Goal: Entertainment & Leisure: Consume media (video, audio)

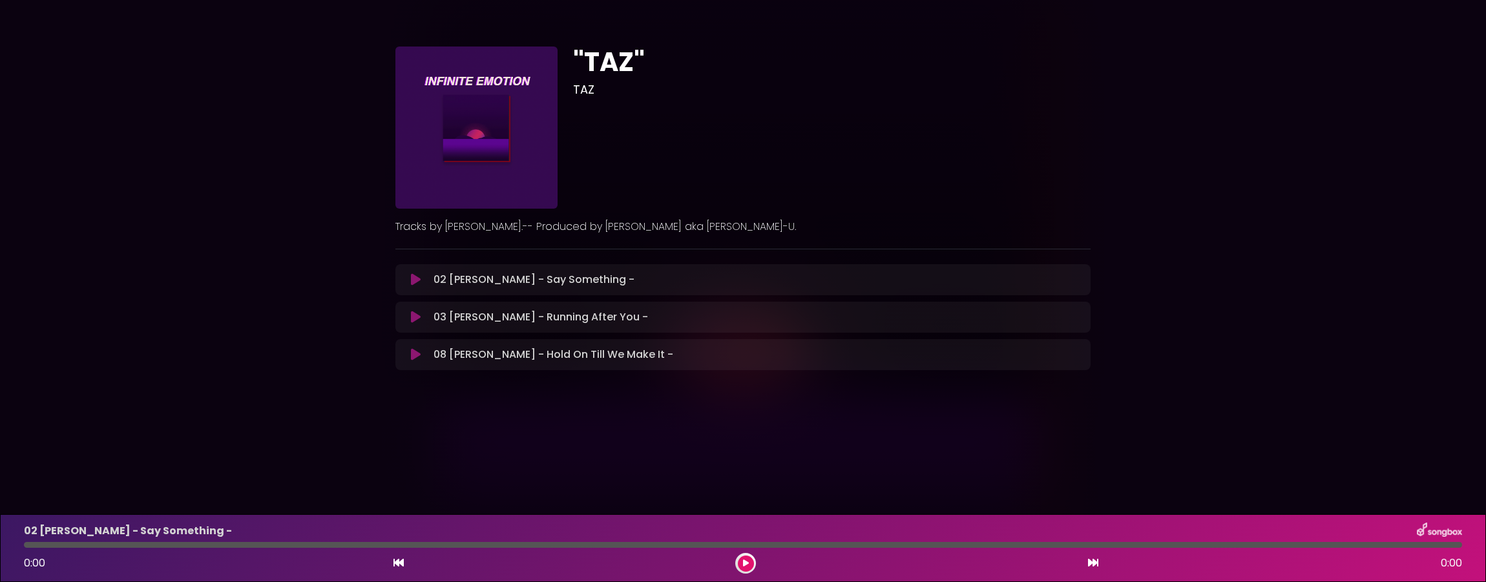
click at [414, 284] on icon at bounding box center [416, 279] width 10 height 13
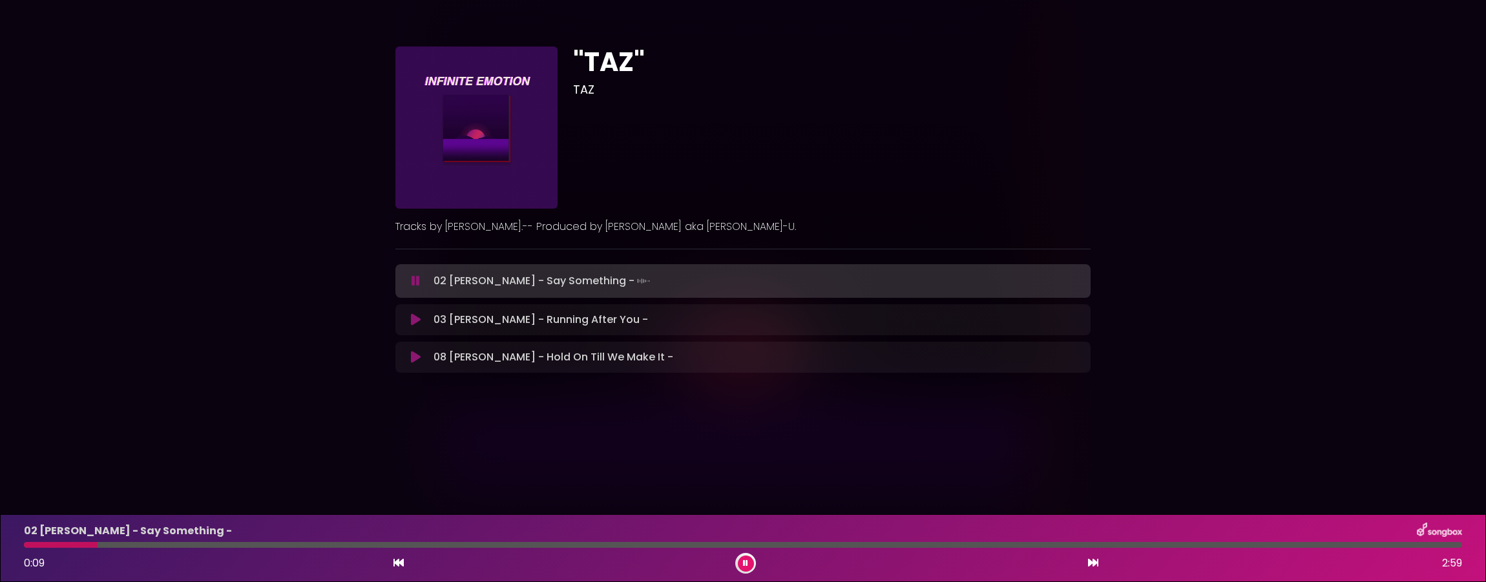
click at [233, 123] on div ""TAZ" TAZ ×" at bounding box center [743, 205] width 1486 height 379
click at [421, 319] on button at bounding box center [415, 319] width 25 height 13
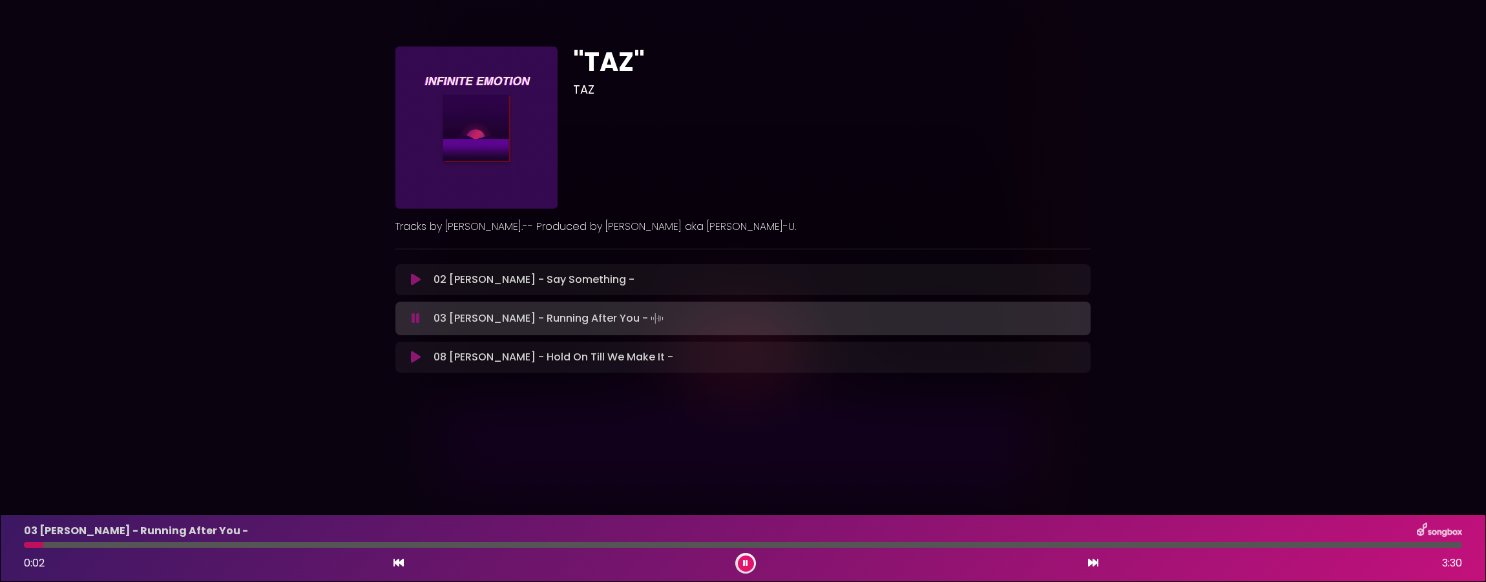
click at [136, 544] on div at bounding box center [743, 545] width 1438 height 6
click at [176, 544] on div at bounding box center [743, 545] width 1438 height 6
click at [326, 541] on div "03 [PERSON_NAME] - Running After You - 0:25 3:30" at bounding box center [742, 548] width 1453 height 51
click at [380, 545] on div at bounding box center [743, 545] width 1438 height 6
click at [442, 543] on div at bounding box center [743, 545] width 1438 height 6
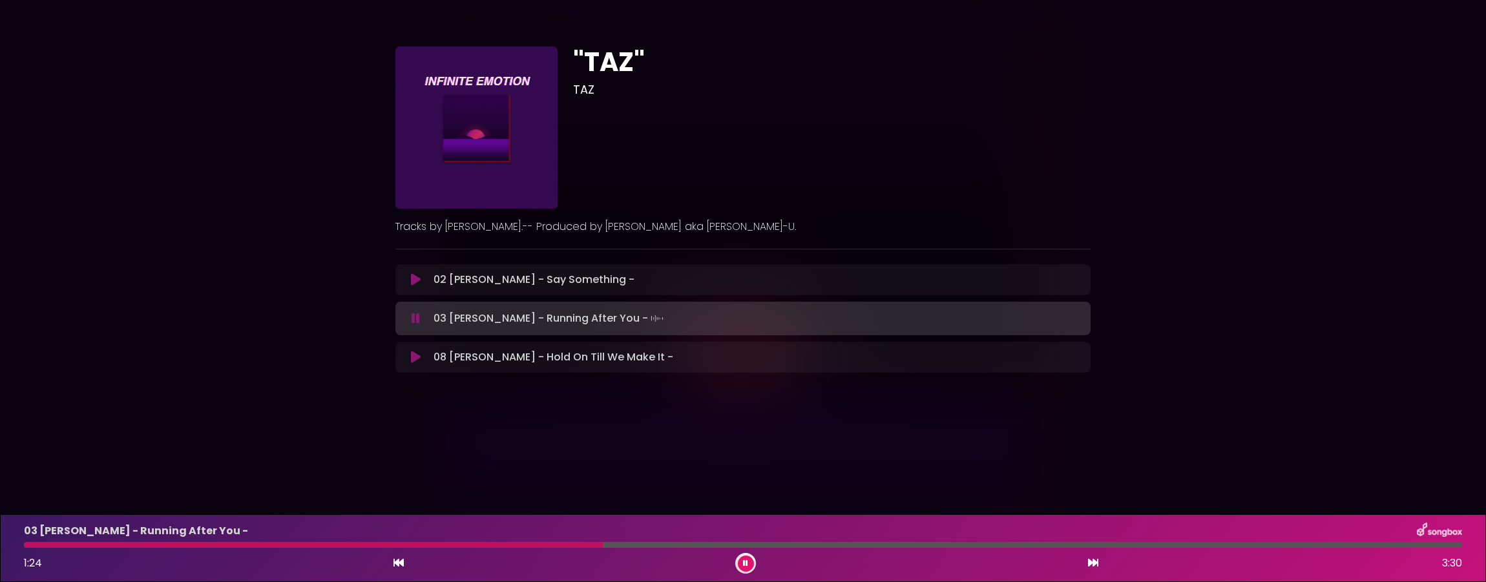
click at [415, 317] on icon at bounding box center [415, 318] width 8 height 13
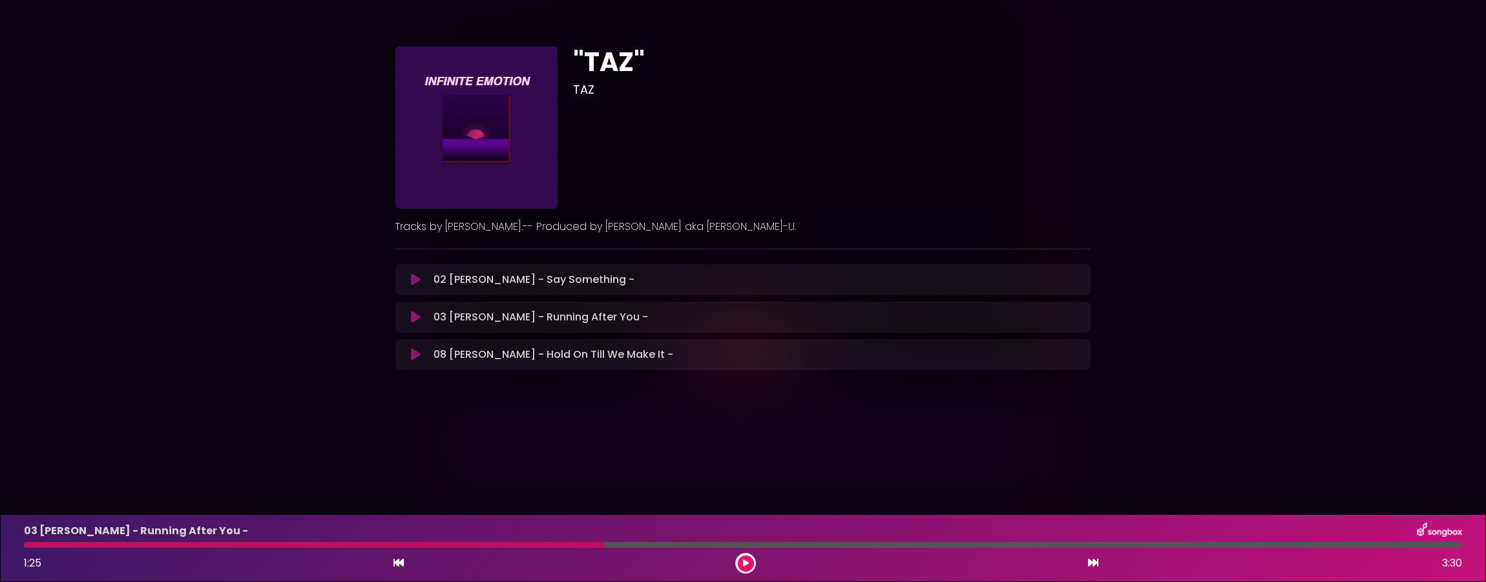
click at [416, 356] on icon at bounding box center [416, 354] width 10 height 13
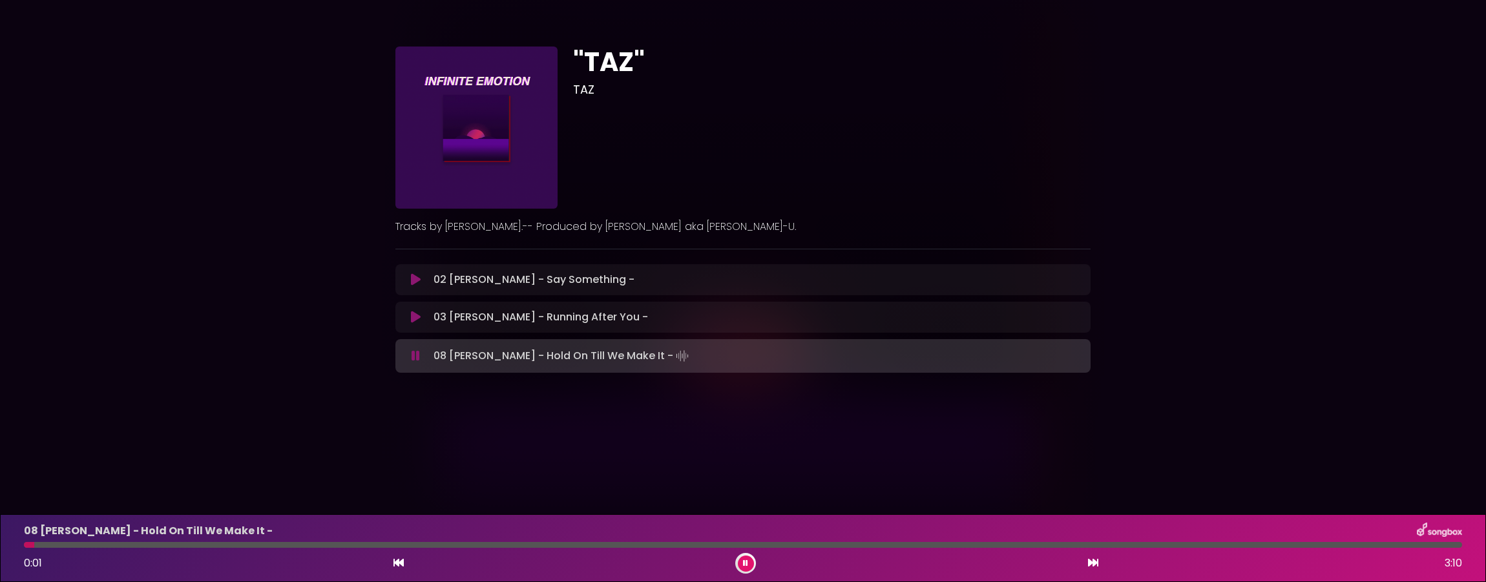
click at [335, 548] on div "08 [PERSON_NAME] - Hold On Till We Make It - 0:01 3:10" at bounding box center [742, 548] width 1453 height 51
click at [342, 544] on div at bounding box center [743, 545] width 1438 height 6
click at [178, 541] on div "08 [PERSON_NAME] - Hold On Till We Make It - 0:42 3:10" at bounding box center [742, 548] width 1453 height 51
click at [570, 545] on div at bounding box center [743, 545] width 1438 height 6
click at [412, 354] on icon at bounding box center [415, 355] width 8 height 13
